Goal: Information Seeking & Learning: Learn about a topic

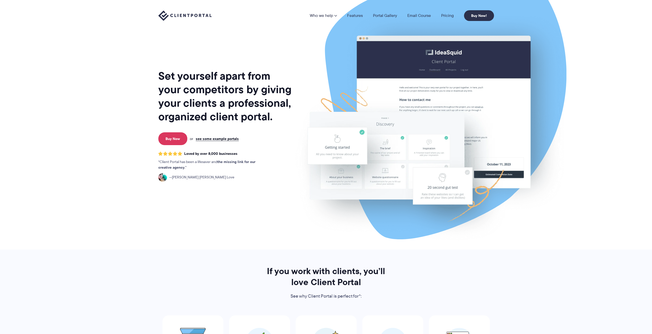
click at [371, 139] on img at bounding box center [429, 127] width 287 height 246
click at [453, 14] on link "Pricing" at bounding box center [447, 16] width 13 height 4
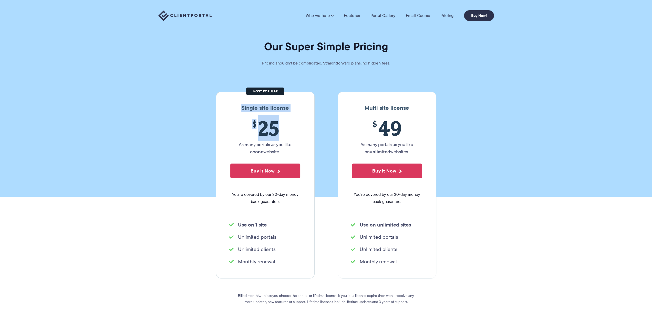
drag, startPoint x: 241, startPoint y: 109, endPoint x: 274, endPoint y: 136, distance: 42.8
click at [274, 136] on div "Single site license $ 25 As many portals as you like on one website. Buy It Now…" at bounding box center [265, 185] width 99 height 187
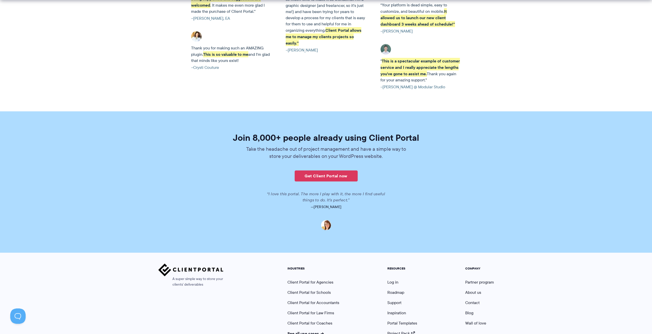
scroll to position [1150, 0]
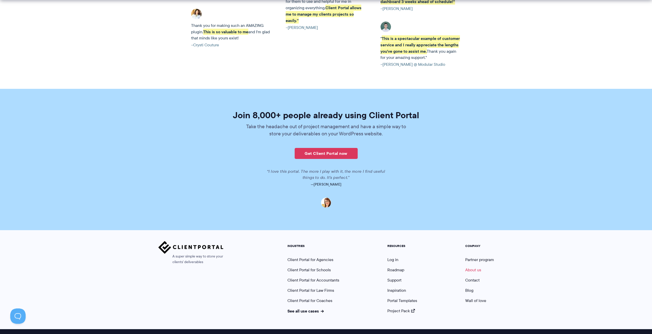
click at [472, 267] on link "About us" at bounding box center [473, 270] width 16 height 6
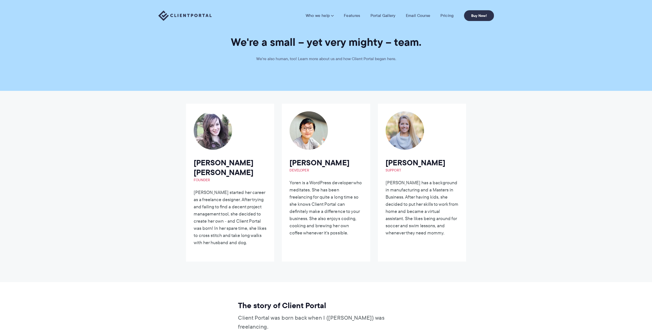
click at [205, 125] on img at bounding box center [213, 130] width 38 height 38
drag, startPoint x: 388, startPoint y: 182, endPoint x: 419, endPoint y: 200, distance: 35.4
click at [416, 202] on p "Carrie has a background in manufacturing and a Masters in Business. After havin…" at bounding box center [421, 207] width 73 height 57
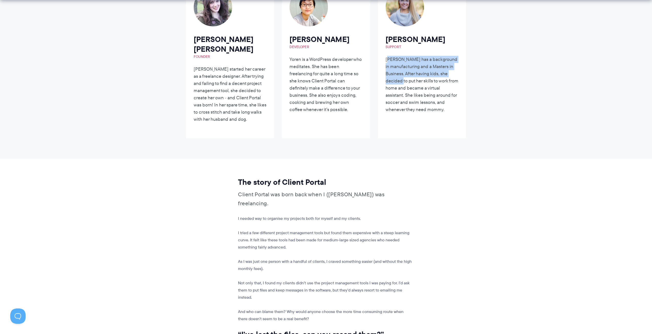
scroll to position [128, 0]
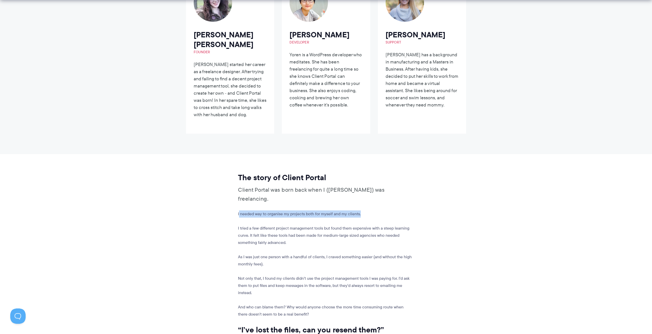
drag, startPoint x: 240, startPoint y: 197, endPoint x: 376, endPoint y: 196, distance: 135.2
click at [376, 211] on p "I needed way to organise my projects both for myself and my clients." at bounding box center [325, 214] width 174 height 7
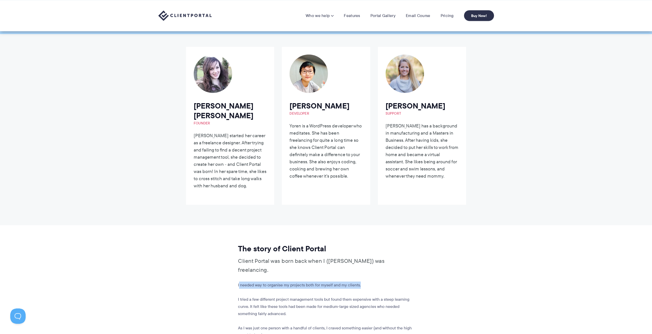
scroll to position [55, 0]
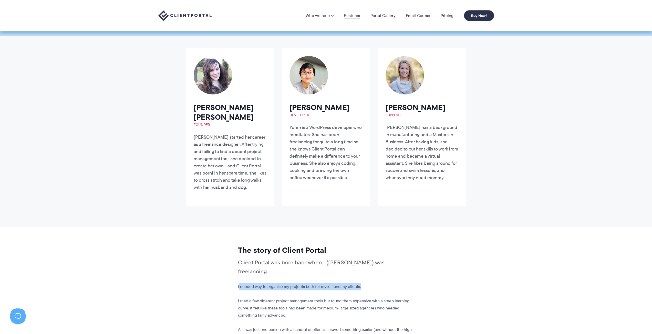
click at [358, 16] on link "Features" at bounding box center [352, 15] width 16 height 5
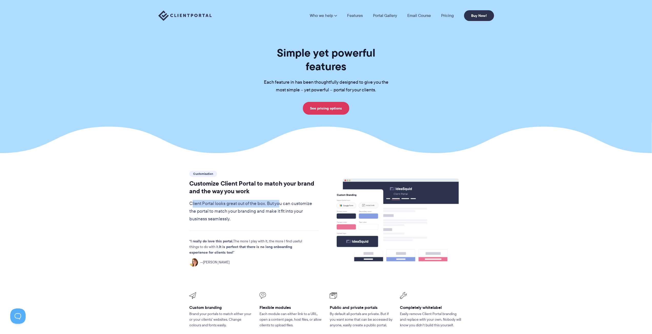
drag, startPoint x: 196, startPoint y: 192, endPoint x: 280, endPoint y: 192, distance: 83.5
click at [279, 200] on p "Client Portal looks great out of the box. But you can customize the portal to m…" at bounding box center [253, 211] width 129 height 23
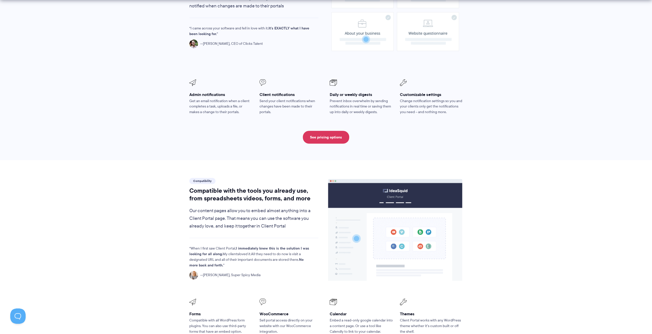
scroll to position [435, 0]
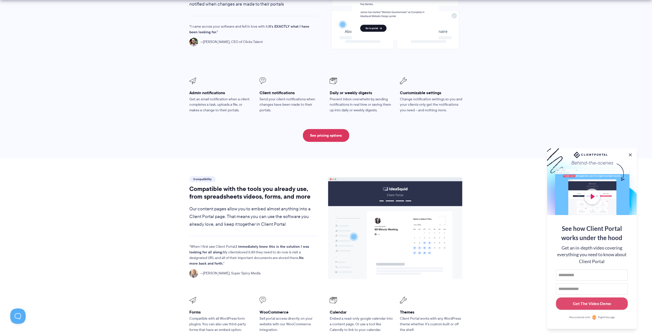
click at [592, 192] on div at bounding box center [592, 182] width 90 height 67
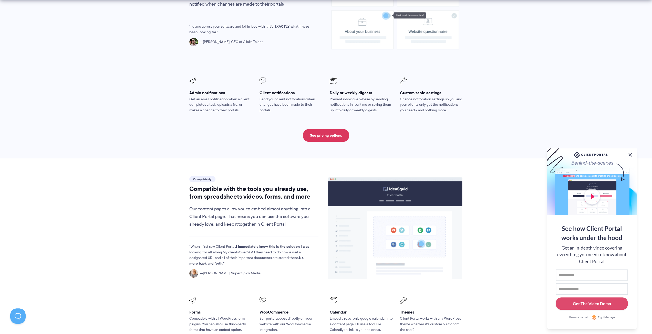
click at [631, 155] on button at bounding box center [630, 155] width 6 height 6
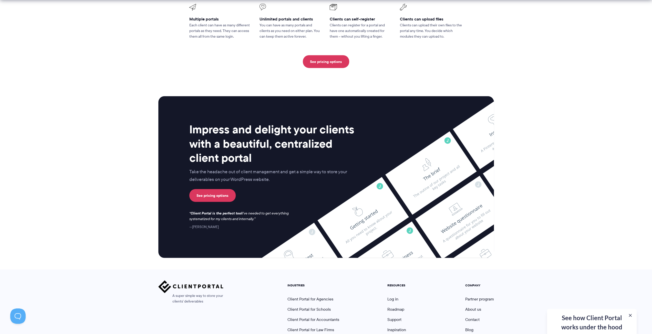
scroll to position [1229, 0]
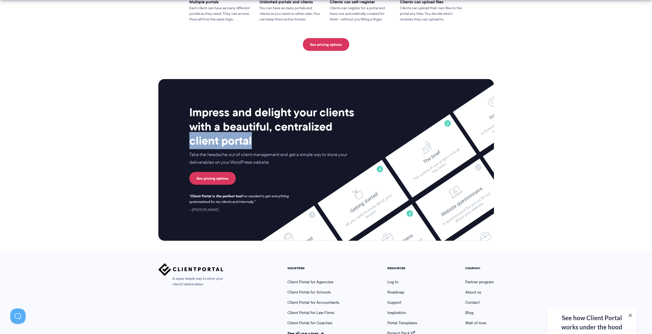
drag, startPoint x: 346, startPoint y: 128, endPoint x: 145, endPoint y: 122, distance: 201.4
click at [145, 122] on section "Impress and delight your clients with a beautiful, centralized client portal Ta…" at bounding box center [326, 160] width 652 height 185
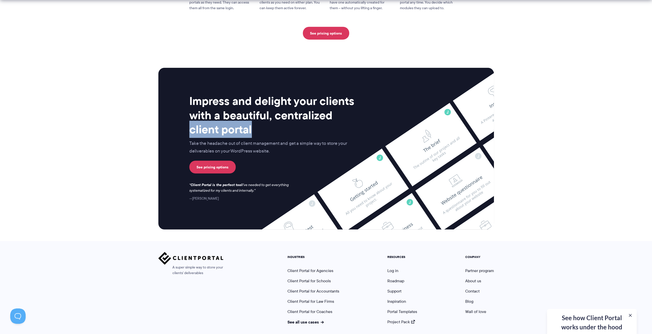
scroll to position [1247, 0]
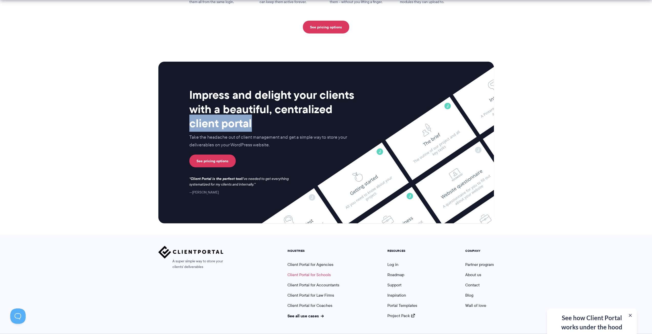
click at [315, 272] on link "Client Portal for Schools" at bounding box center [308, 275] width 43 height 6
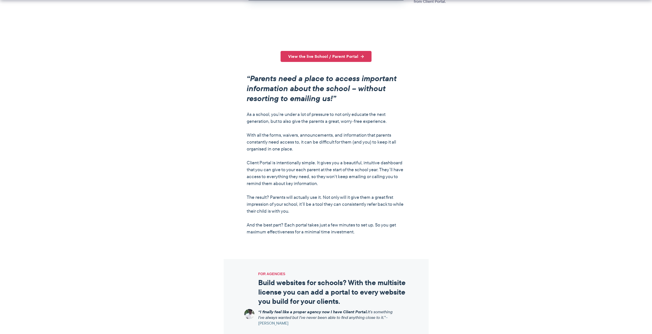
scroll to position [333, 0]
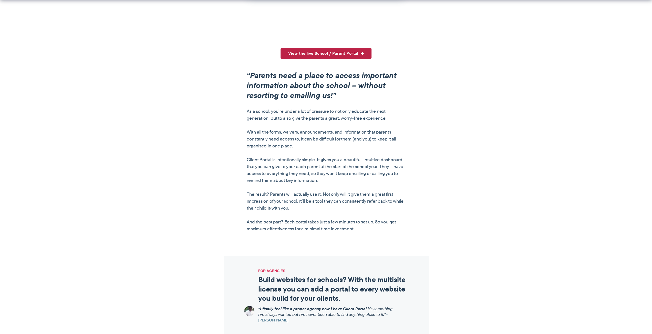
click at [315, 55] on link "View the live School / Parent Portal" at bounding box center [325, 53] width 91 height 11
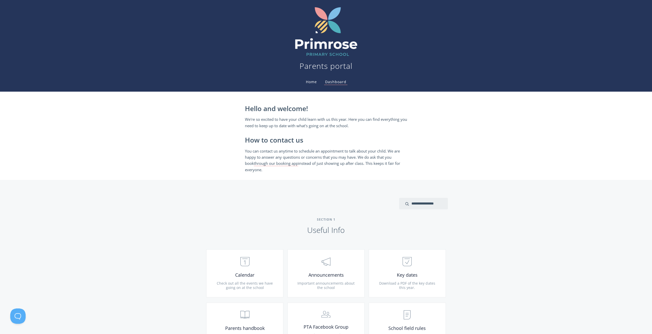
click at [314, 83] on link "Home" at bounding box center [311, 81] width 13 height 5
drag, startPoint x: 273, startPoint y: 120, endPoint x: 374, endPoint y: 124, distance: 101.3
click at [374, 124] on p "We're so excited to have your child learn with us this year. Here you can find …" at bounding box center [326, 122] width 162 height 13
drag, startPoint x: 286, startPoint y: 156, endPoint x: 341, endPoint y: 151, distance: 55.3
click at [311, 157] on p "You can contact us anytime to schedule an appointment to talk about your child.…" at bounding box center [326, 160] width 162 height 25
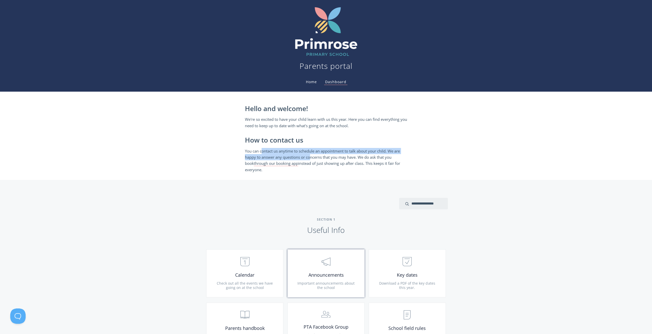
scroll to position [154, 0]
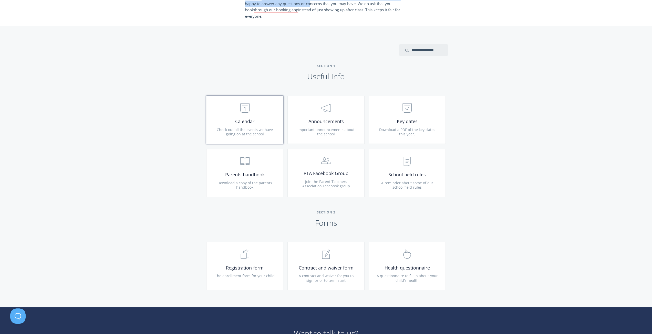
click at [229, 115] on span ".st0{fill:none;stroke:#000000;stroke-width:2;stroke-miterlimit:10;} Untitled-18" at bounding box center [244, 109] width 61 height 16
click at [316, 163] on span ".st0{fill:none;stroke:#000000;stroke-width:2;stroke-miterlimit:10;} 3. Communic…" at bounding box center [325, 161] width 61 height 14
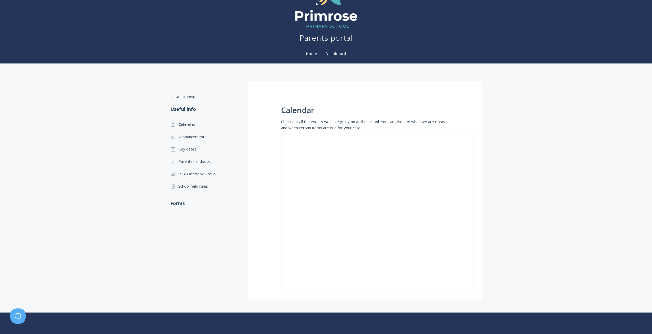
scroll to position [77, 0]
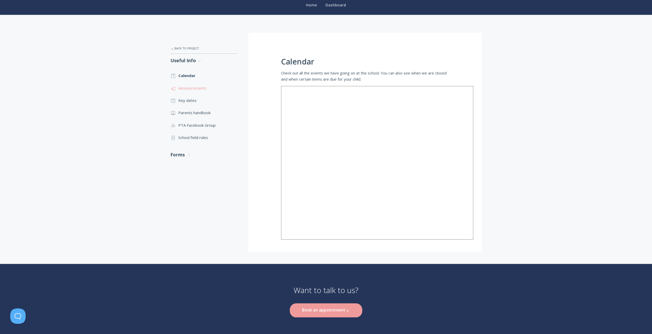
click at [202, 91] on link ".st0{fill:none;stroke:#000000;stroke-width:2;stroke-miterlimit:10;} 3. Communic…" at bounding box center [204, 88] width 68 height 12
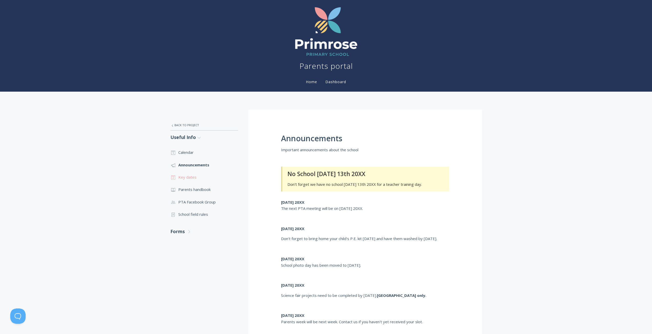
click at [184, 179] on link ".st0{fill:none;stroke:#000000;stroke-width:2;stroke-miterlimit:10;} Untitled-18…" at bounding box center [204, 177] width 68 height 12
click at [200, 215] on link ".st0{fill:none;stroke:#000000;stroke-width:2;stroke-miterlimit:10;} Untitled-15…" at bounding box center [204, 214] width 68 height 12
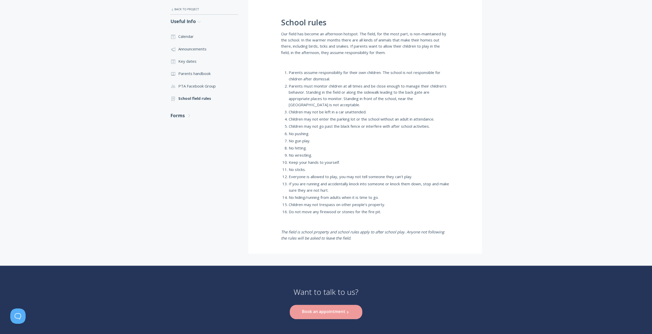
scroll to position [128, 0]
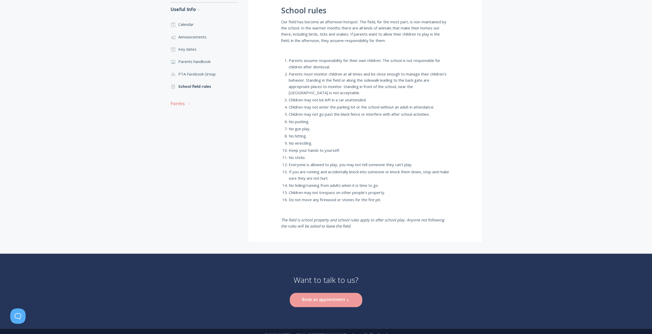
click at [179, 105] on link "Forms .st0{fill:none;stroke:#000000;stroke-width:2;stroke-miterlimit:10;} Untit…" at bounding box center [204, 104] width 68 height 14
click at [186, 122] on link ".st0{fill:none;stroke:#000000;stroke-width:2;stroke-miterlimit:10;} Untitled-16…" at bounding box center [204, 118] width 68 height 12
